Goal: Understand process/instructions

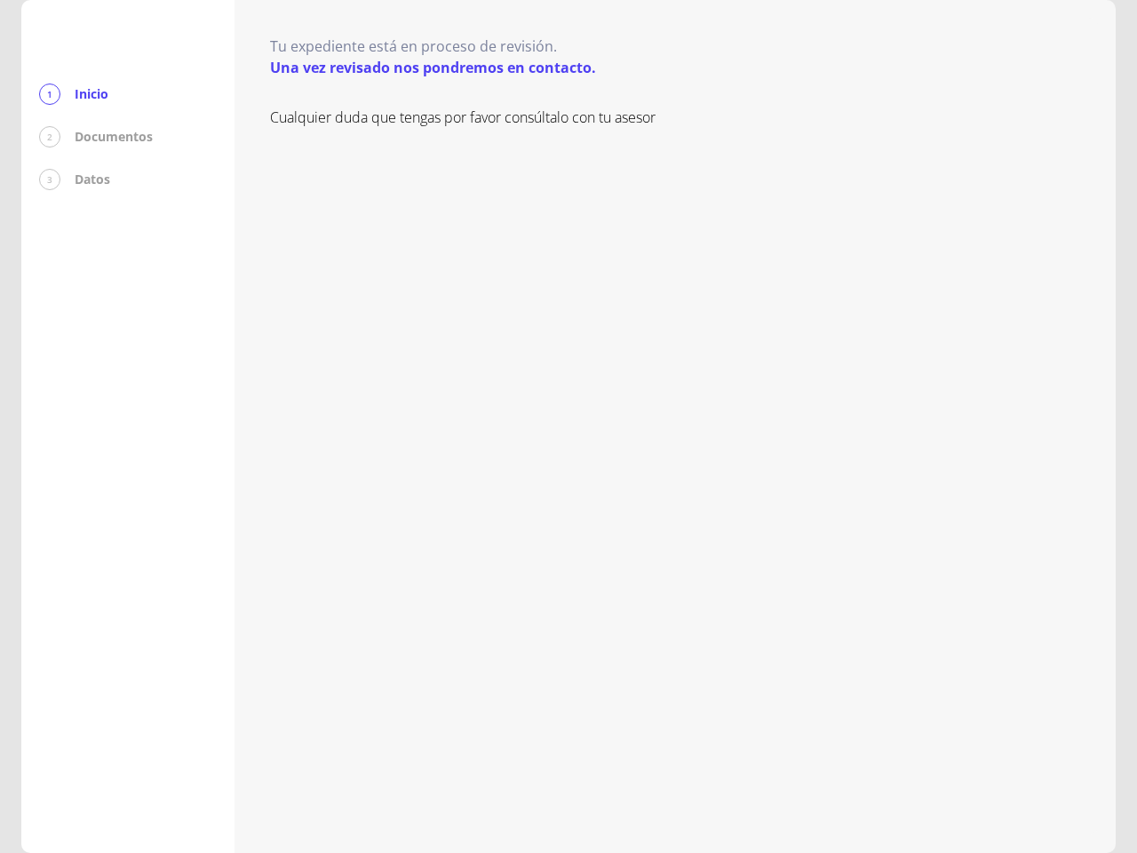
click at [569, 426] on div "Cualquier duda que tengas por favor consúltalo con tu asesor" at bounding box center [675, 462] width 810 height 711
